Goal: Task Accomplishment & Management: Use online tool/utility

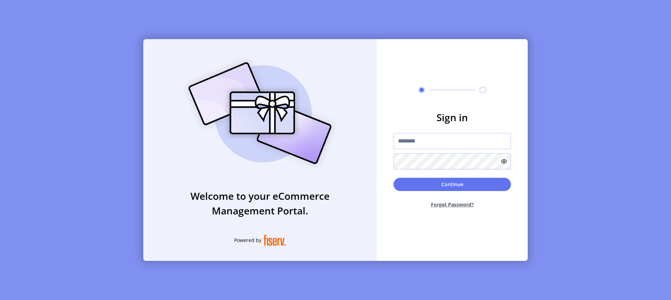
type input "**********"
click at [448, 185] on button "Continue" at bounding box center [452, 184] width 117 height 13
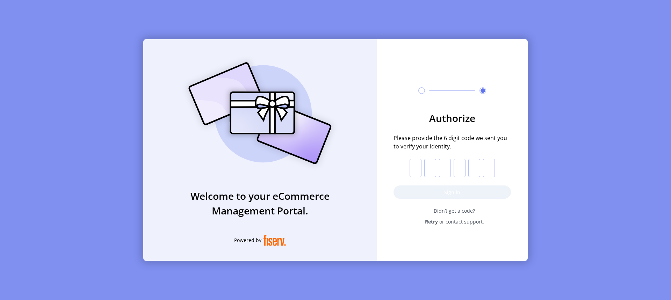
click at [413, 170] on input "text" at bounding box center [416, 168] width 12 height 18
paste input "*"
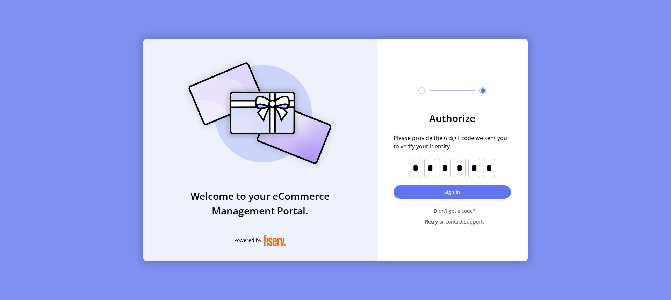
type input "*"
click at [454, 192] on button "Sign in" at bounding box center [452, 192] width 117 height 13
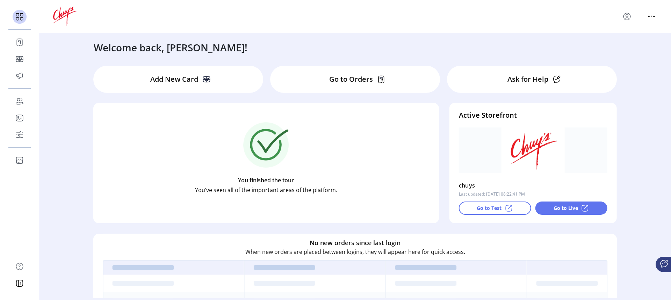
drag, startPoint x: 353, startPoint y: 78, endPoint x: 411, endPoint y: 144, distance: 87.9
click at [353, 78] on p "Go to Orders" at bounding box center [351, 79] width 44 height 10
